Goal: Navigation & Orientation: Find specific page/section

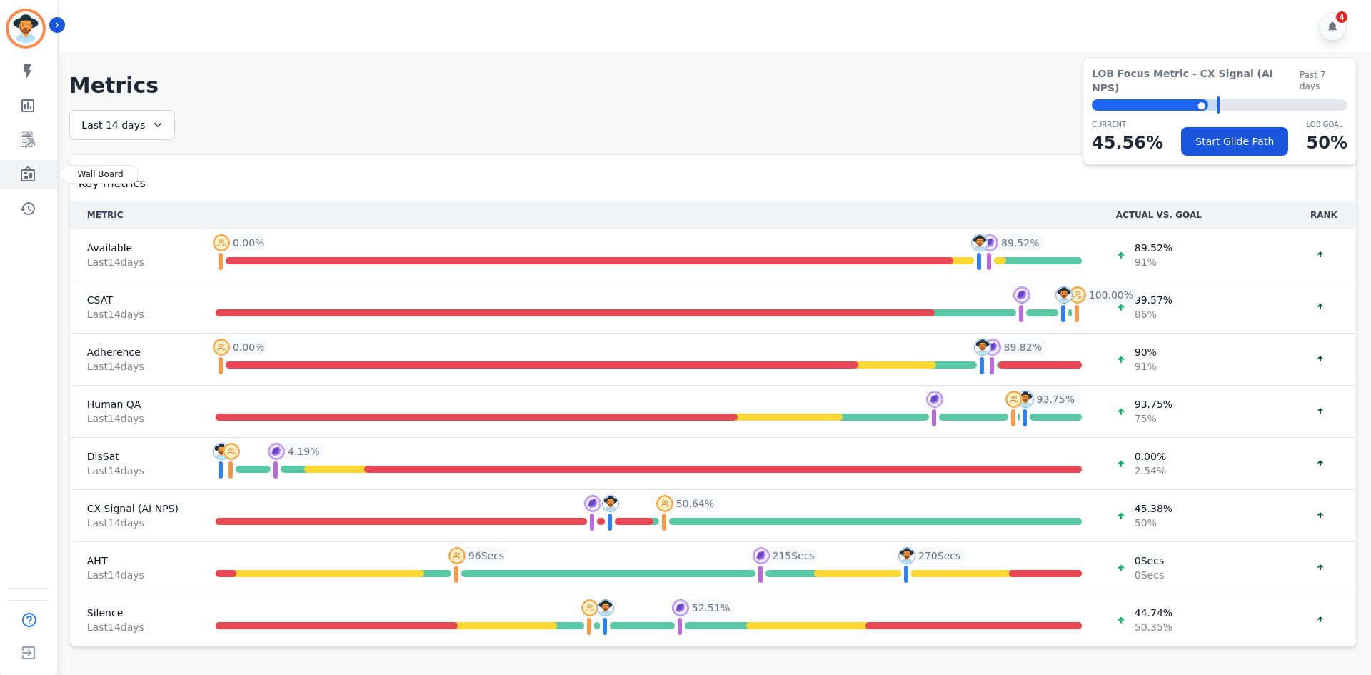
click at [32, 161] on link "Sidebar" at bounding box center [29, 174] width 55 height 29
